Goal: Book appointment/travel/reservation

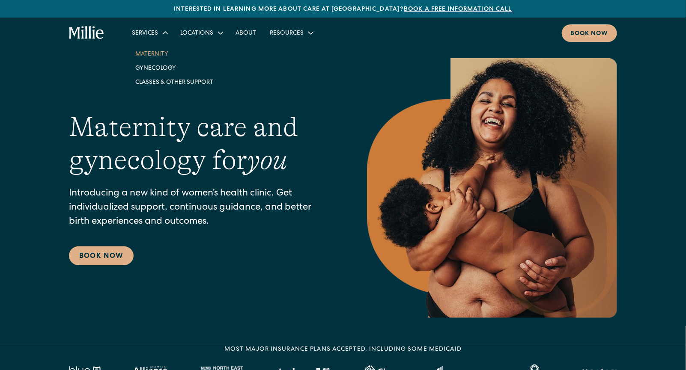
click at [163, 56] on link "Maternity" at bounding box center [174, 54] width 92 height 14
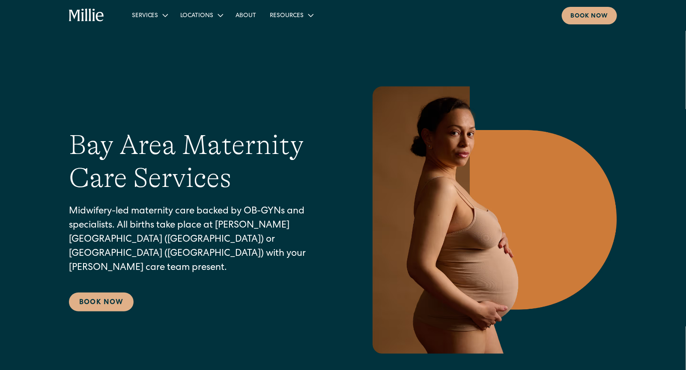
scroll to position [131, 0]
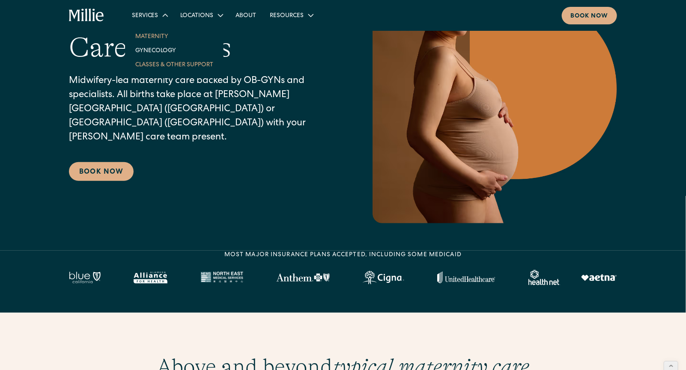
click at [161, 67] on link "Classes & Other Support" at bounding box center [174, 64] width 92 height 14
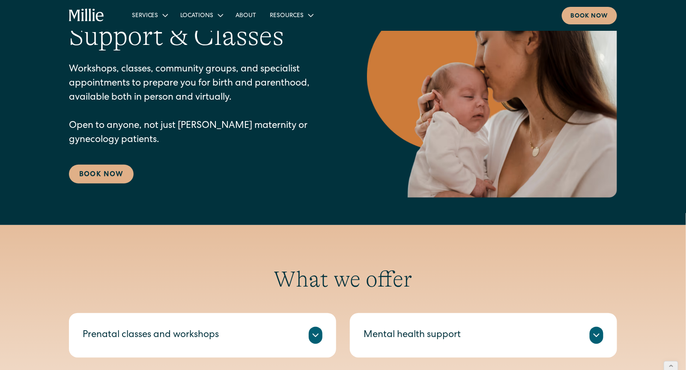
scroll to position [114, 0]
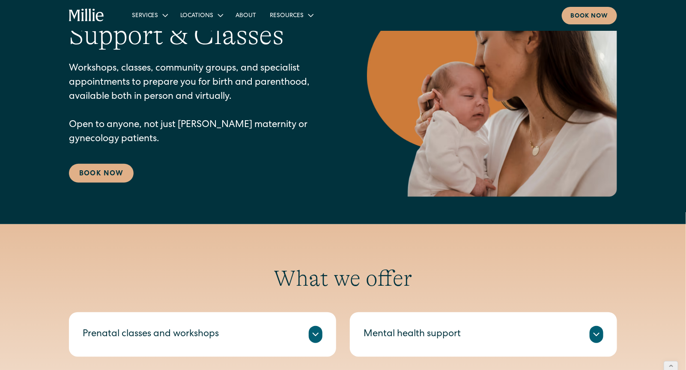
click at [117, 184] on div "Birth and Parenthood Support & Classes Workshops, classes, community groups, an…" at bounding box center [343, 84] width 548 height 225
click at [113, 176] on link "Book Now" at bounding box center [101, 173] width 65 height 19
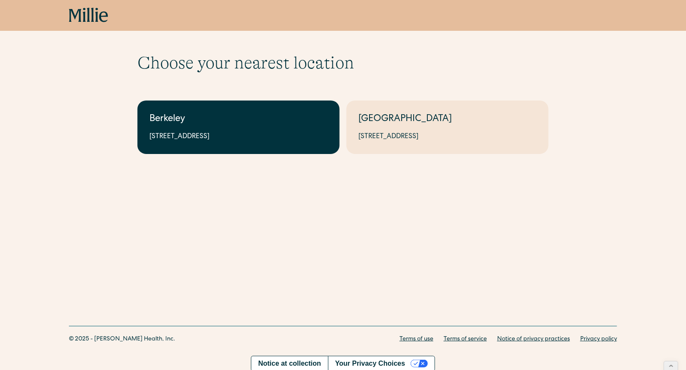
click at [272, 138] on div "2999 Regent St, Suite 524, Berkeley, CA 94705" at bounding box center [238, 137] width 178 height 10
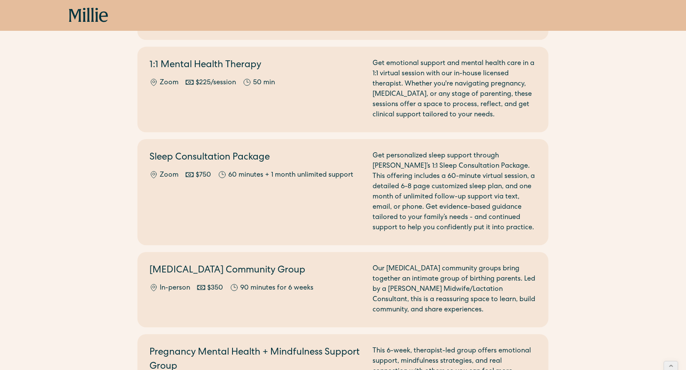
scroll to position [765, 0]
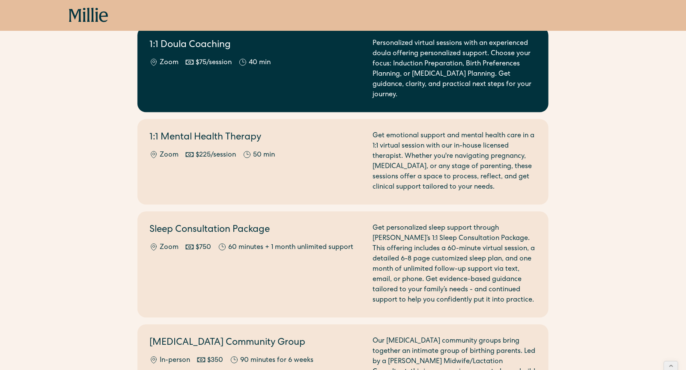
click at [247, 74] on div "1:1 Doula Coaching Zoom $75/session 40 min" at bounding box center [255, 70] width 213 height 62
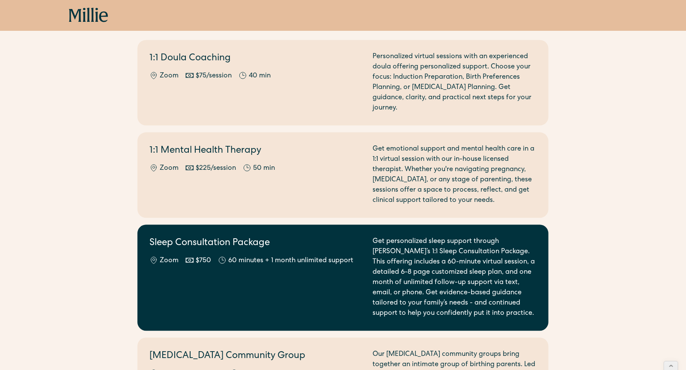
scroll to position [746, 0]
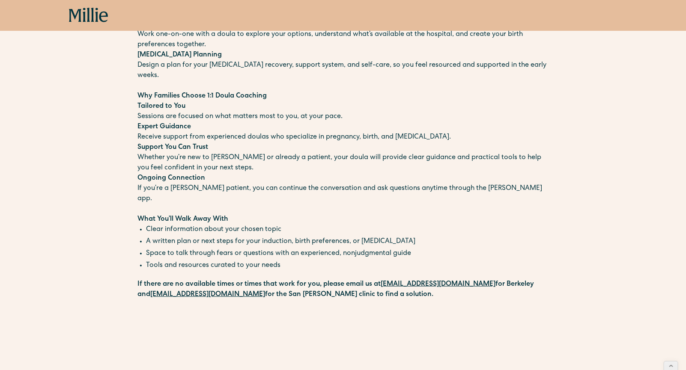
scroll to position [179, 0]
